Goal: Task Accomplishment & Management: Manage account settings

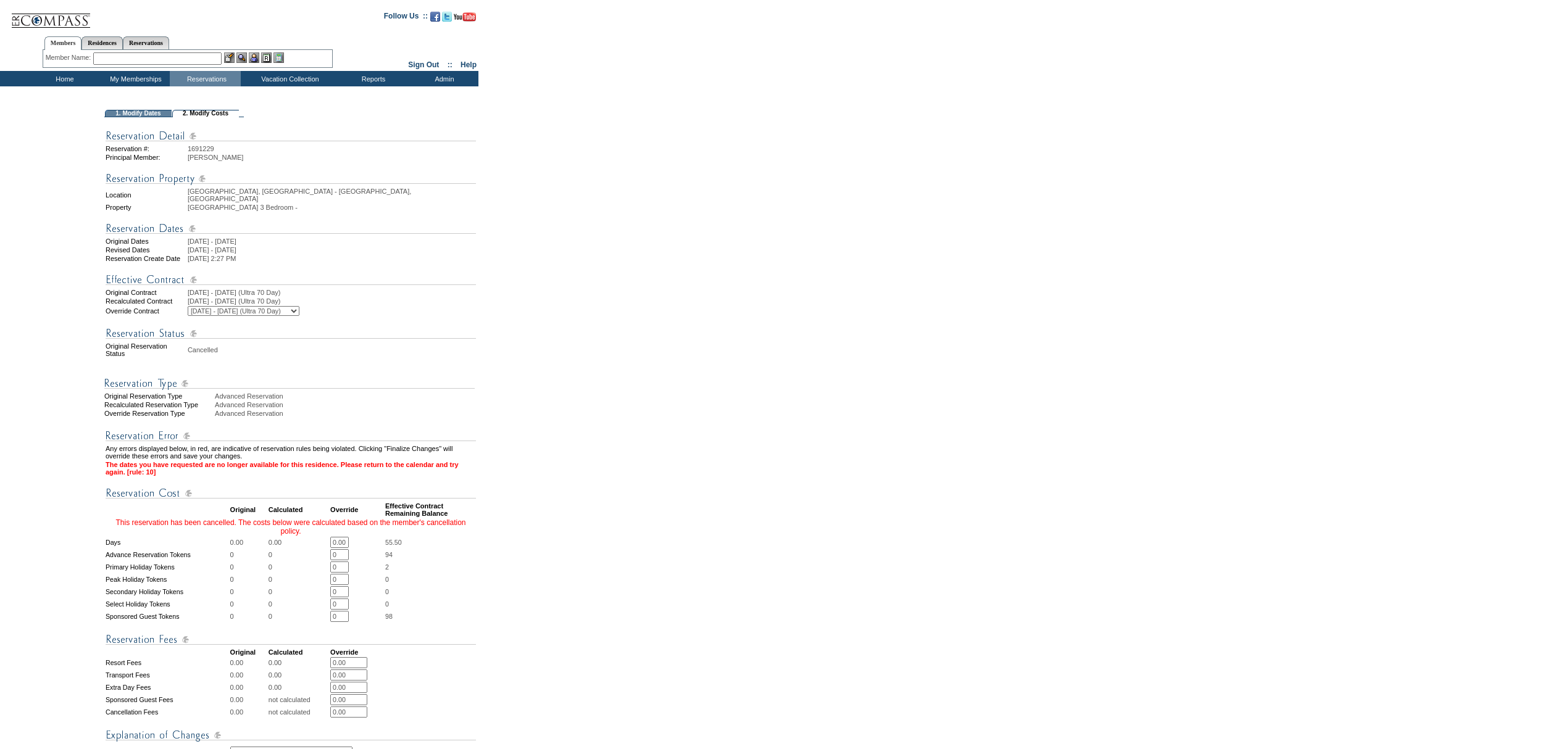
click at [349, 541] on input "0.00" at bounding box center [340, 542] width 19 height 11
click at [348, 541] on input "0.00" at bounding box center [340, 542] width 19 height 11
type input "3"
click at [528, 528] on form "Follow Us ::" at bounding box center [782, 495] width 1564 height 983
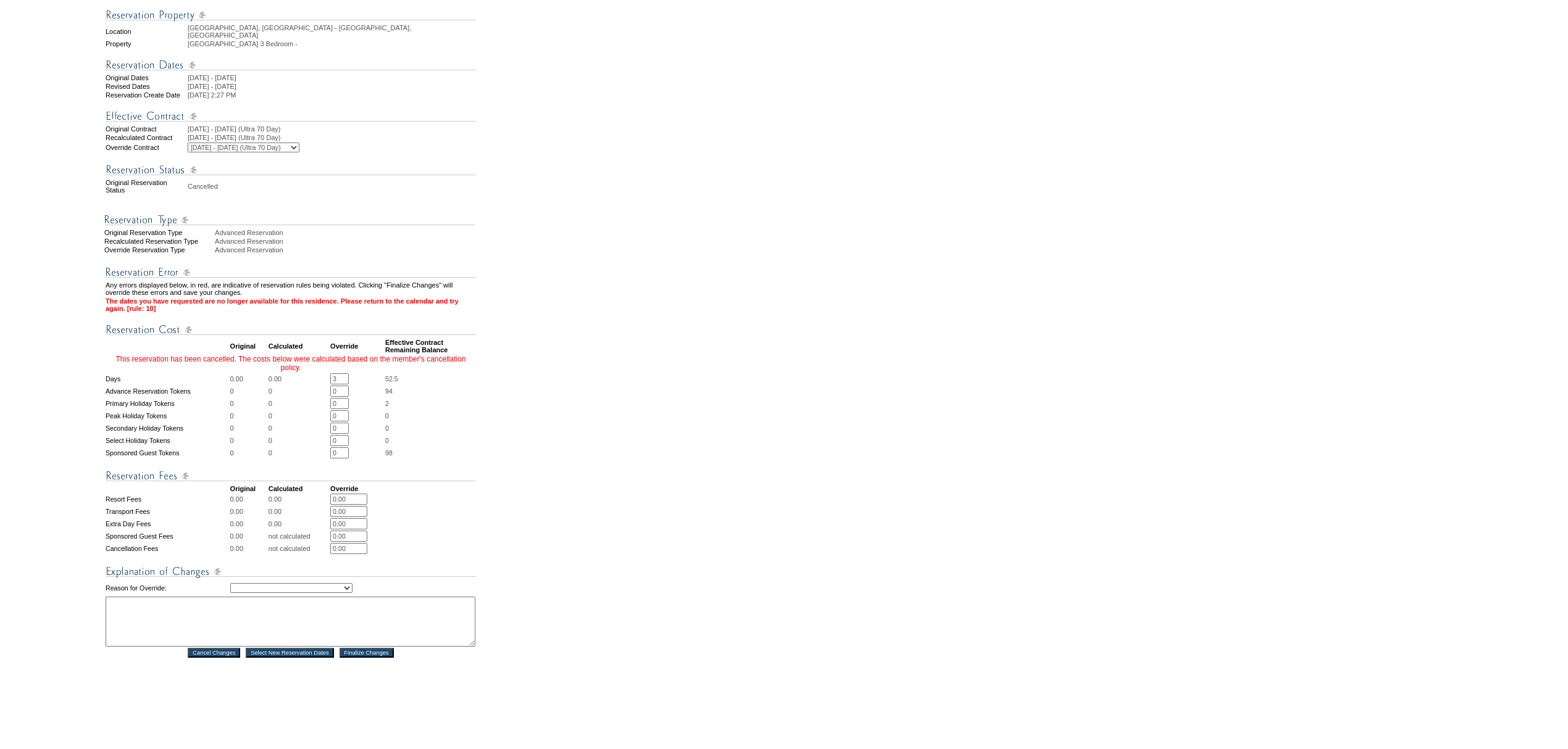
scroll to position [164, 0]
click at [353, 583] on select "Creating Continuous Stay Days Rebooked After Cancellation Editing Occupant Expe…" at bounding box center [291, 587] width 123 height 10
select select "1035"
click at [230, 583] on select "Creating Continuous Stay Days Rebooked After Cancellation Editing Occupant Expe…" at bounding box center [291, 587] width 123 height 10
click at [283, 596] on textarea at bounding box center [290, 621] width 370 height 50
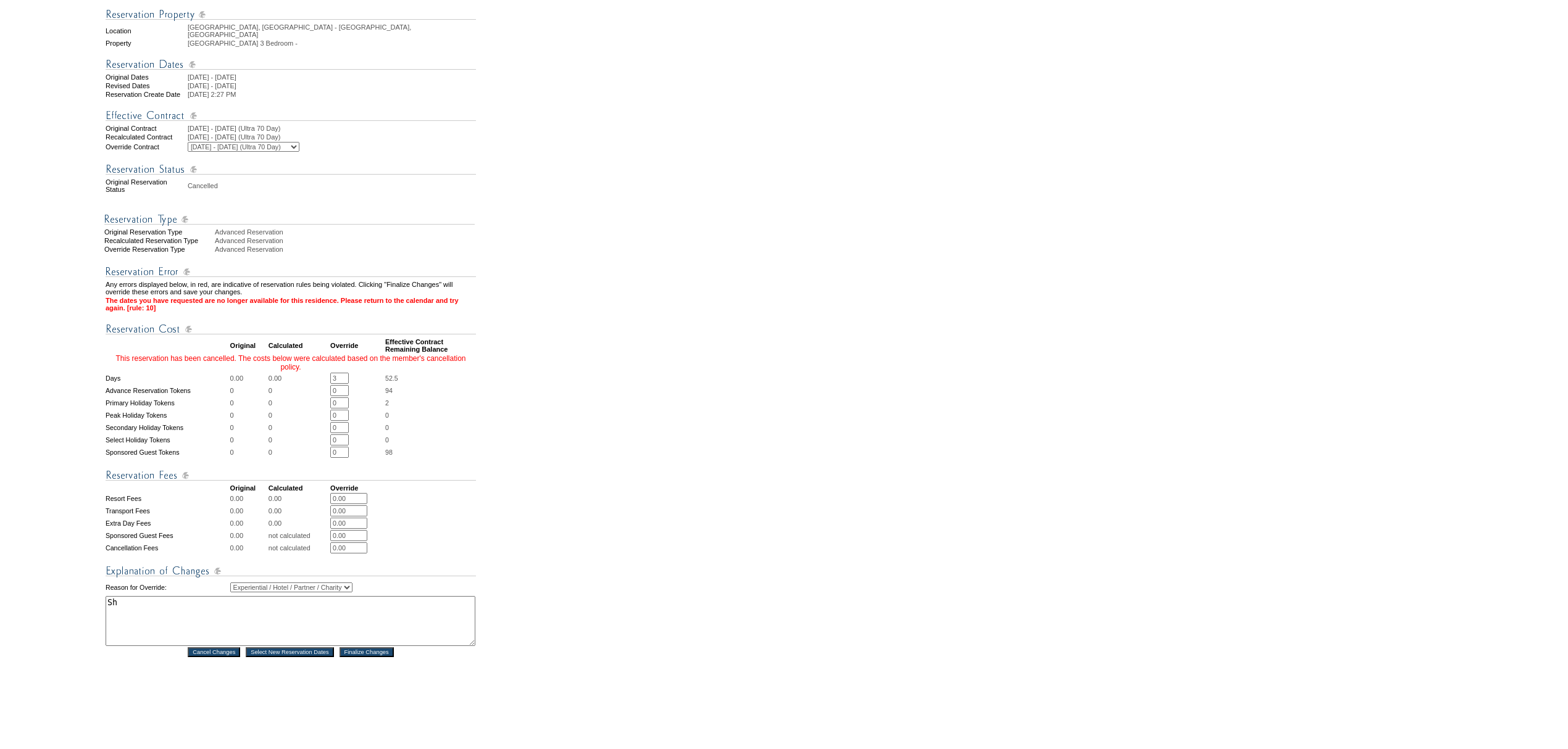
type textarea "S"
type textarea "This reservation was rebooked for 4 days and i accidentally refunded all 7 inst…"
click at [366, 659] on div "Reservation #: 1691229 Principal Member: Lutsky, Jack Location Sicily, Italy - …" at bounding box center [291, 345] width 373 height 783
click at [364, 648] on input "Finalize Changes" at bounding box center [367, 652] width 55 height 10
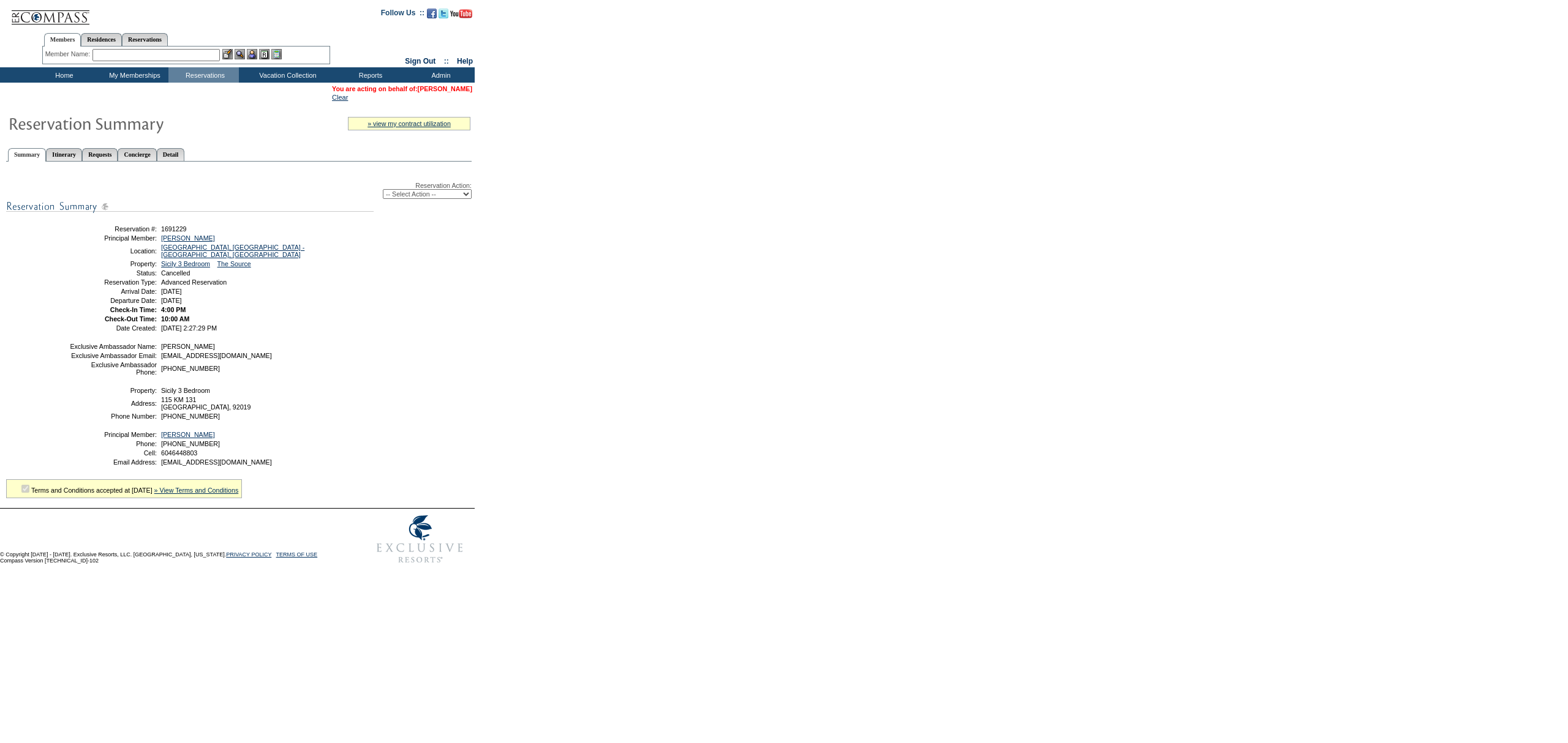
click at [448, 87] on link "[PERSON_NAME]" at bounding box center [445, 88] width 54 height 7
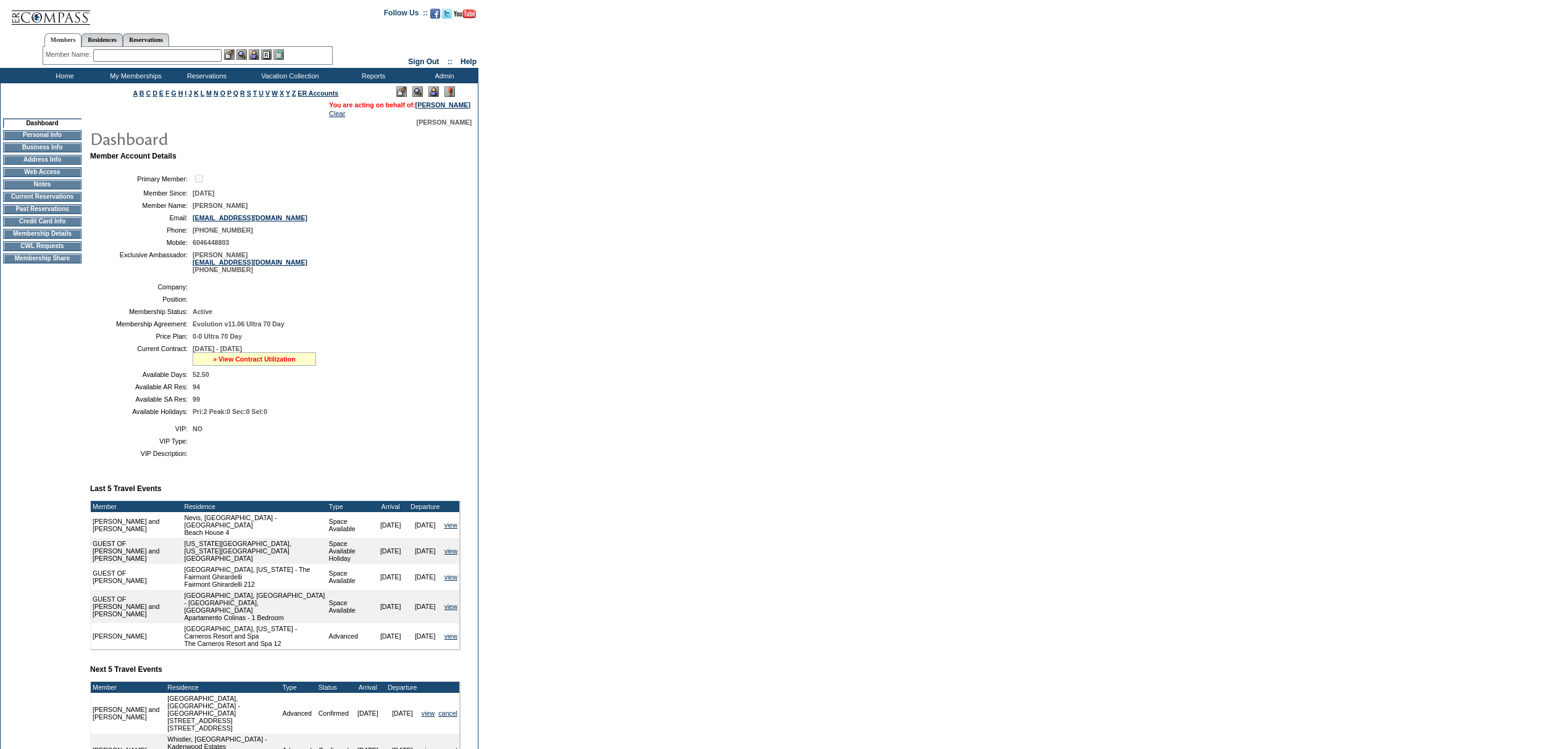
click at [265, 363] on link "» View Contract Utilization" at bounding box center [254, 359] width 83 height 7
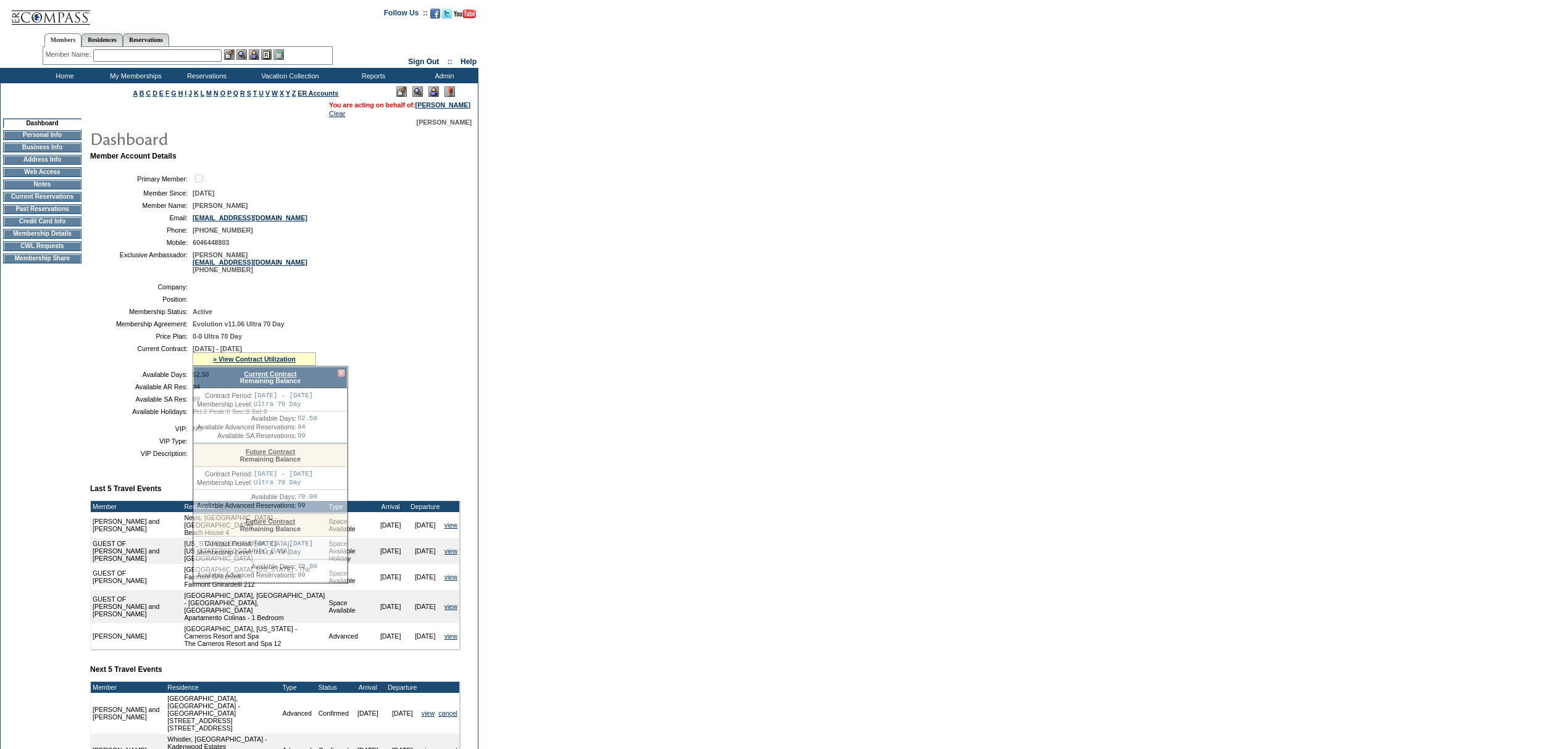
click at [265, 378] on link "Current Contract" at bounding box center [269, 374] width 52 height 7
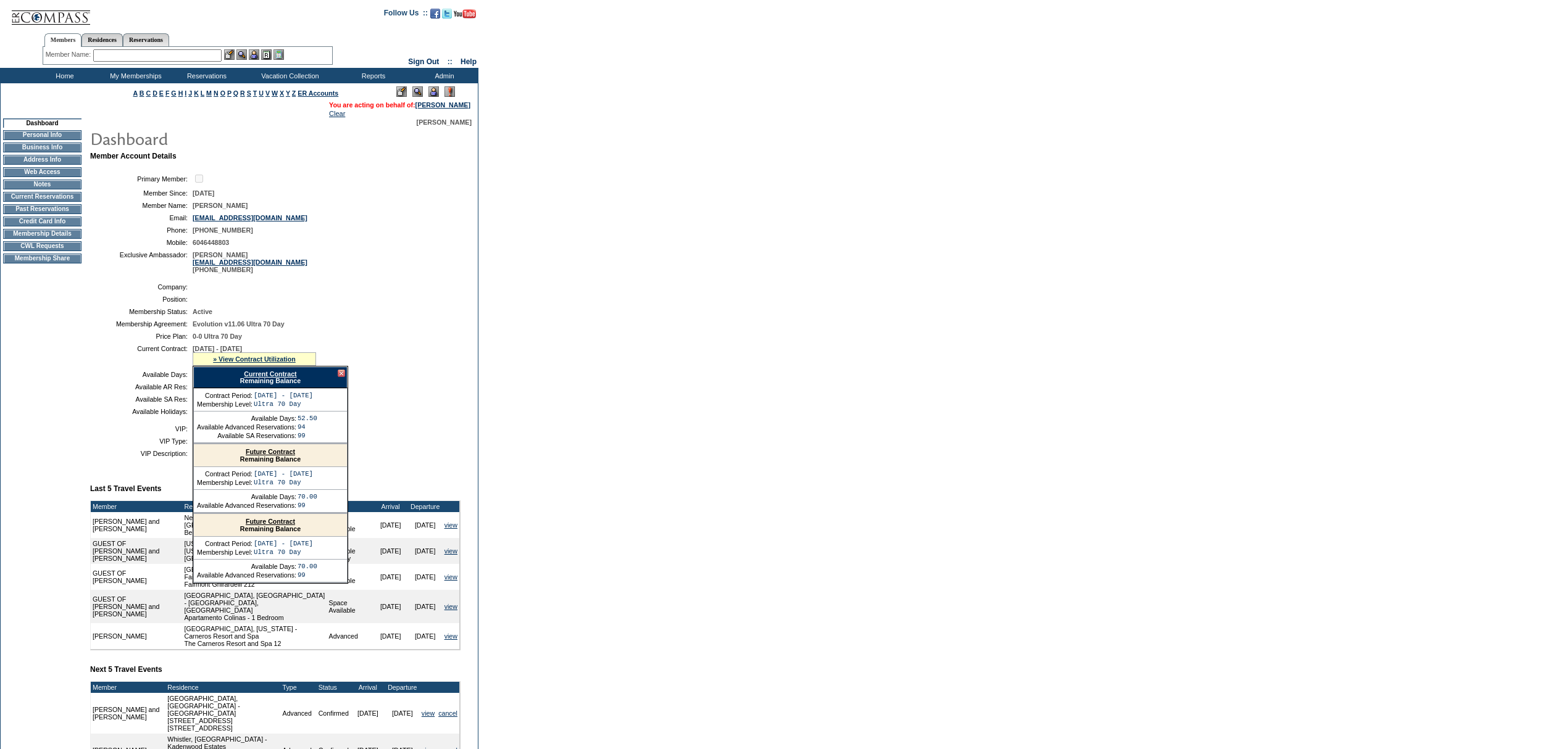
click at [66, 80] on td "Home" at bounding box center [63, 76] width 71 height 16
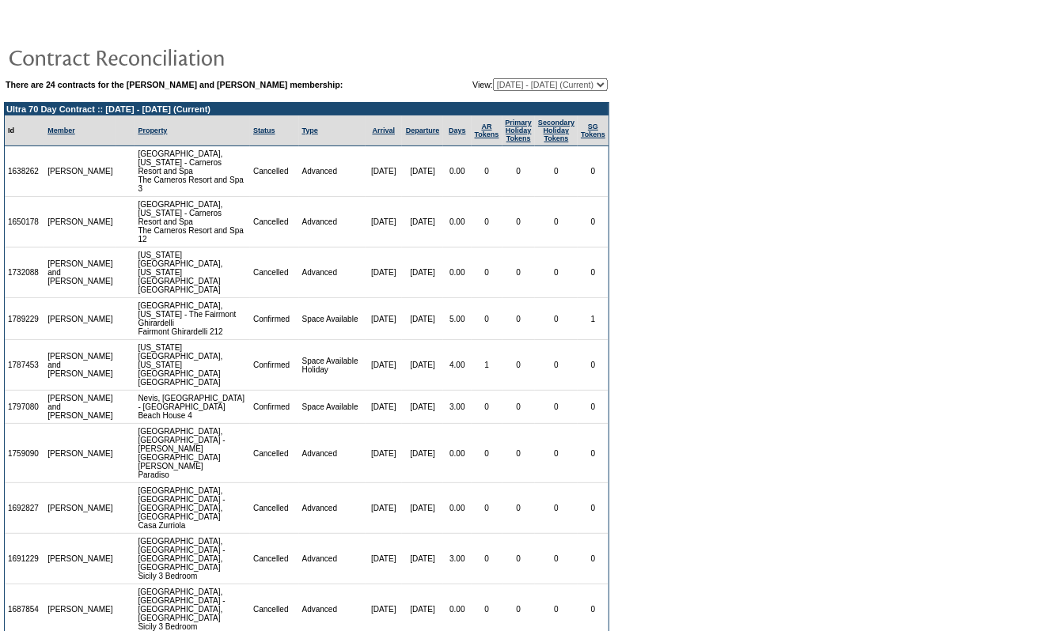
click at [516, 78] on select "06/06/05 - 06/30/06 07/01/06 - 06/30/07 07/01/07 - 06/30/08 07/01/08 - 10/31/08…" at bounding box center [550, 84] width 115 height 13
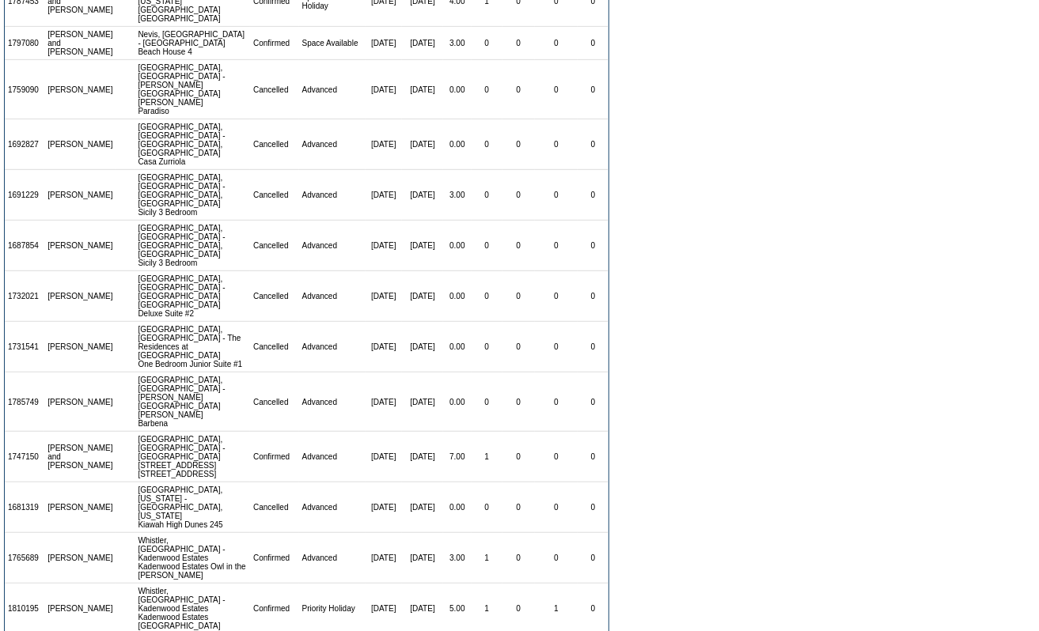
scroll to position [316, 0]
